Goal: Contribute content

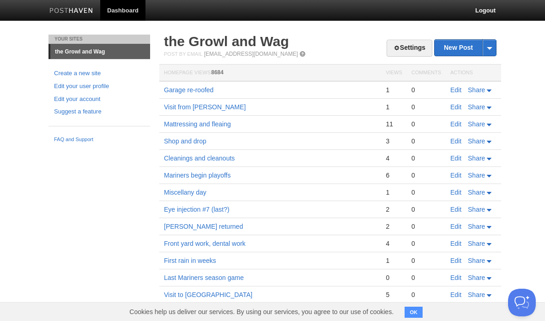
click at [223, 43] on link "the Growl and Wag" at bounding box center [226, 41] width 125 height 15
click at [242, 42] on link "the Growl and Wag" at bounding box center [226, 41] width 125 height 15
click at [238, 43] on link "the Growl and Wag" at bounding box center [226, 41] width 125 height 15
click at [242, 42] on link "the Growl and Wag" at bounding box center [226, 41] width 125 height 15
click at [269, 43] on link "the Growl and Wag" at bounding box center [226, 41] width 125 height 15
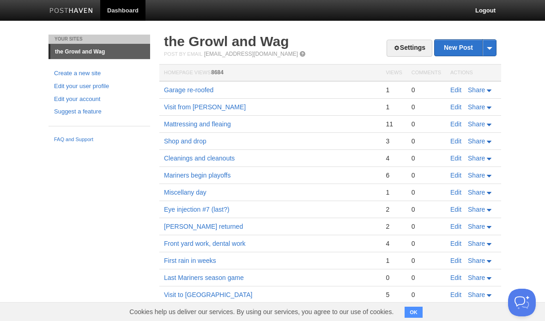
click at [249, 42] on link "the Growl and Wag" at bounding box center [226, 41] width 125 height 15
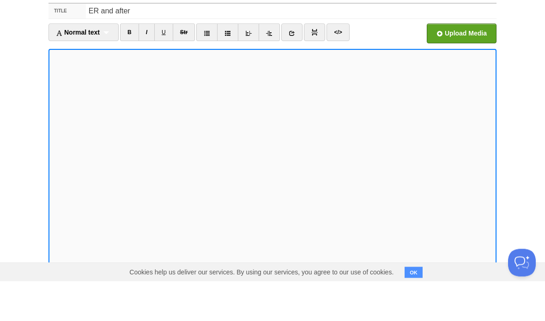
click at [49, 89] on iframe at bounding box center [272, 200] width 448 height 222
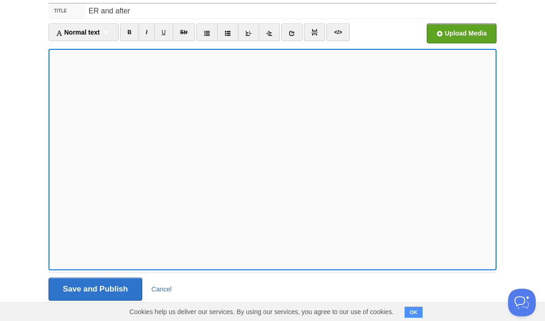
scroll to position [40, 0]
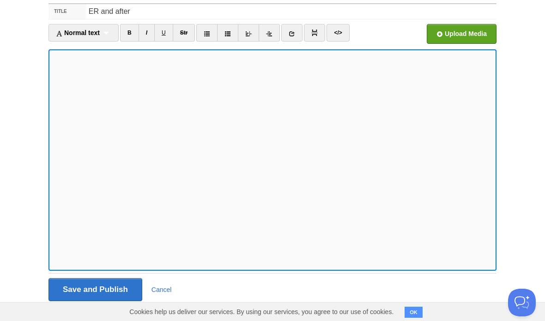
click at [47, 60] on div "Title ER and after Normal text Normal text Heading 1 Heading 2 Heading 3 B I U …" at bounding box center [273, 165] width 462 height 341
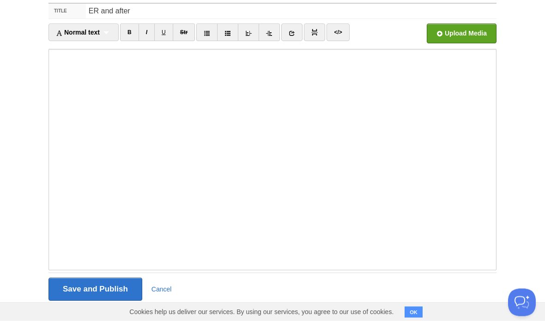
click at [51, 57] on iframe at bounding box center [272, 160] width 448 height 222
click at [113, 298] on input "Save and Publish" at bounding box center [95, 289] width 94 height 23
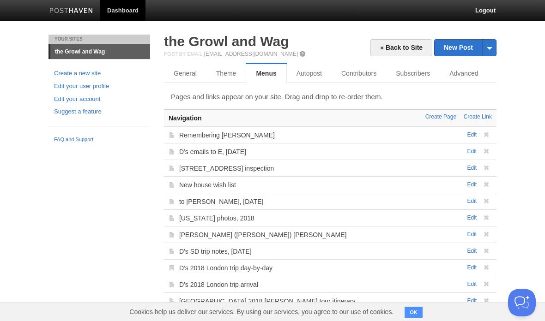
click at [403, 48] on link "« Back to Site" at bounding box center [401, 47] width 62 height 17
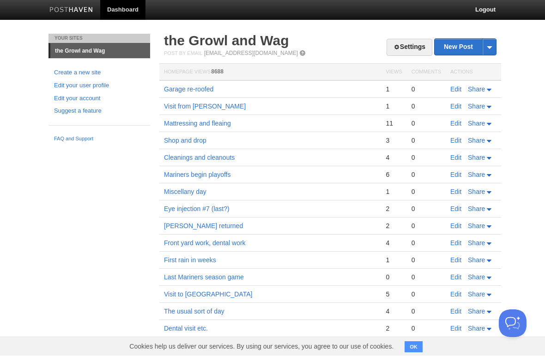
click at [408, 48] on link "Settings" at bounding box center [409, 47] width 46 height 17
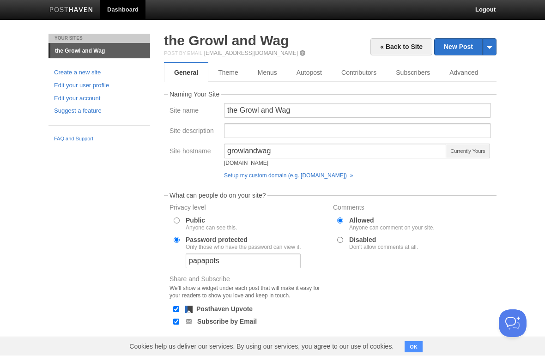
click at [271, 73] on link "Menus" at bounding box center [267, 73] width 39 height 18
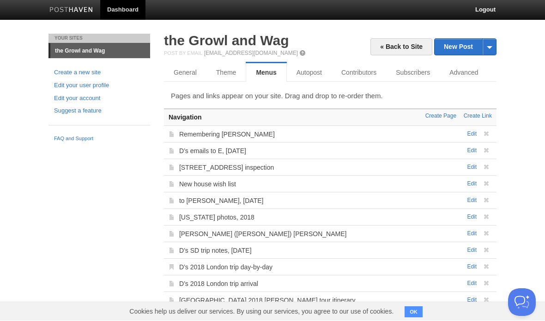
scroll to position [0, 0]
